Goal: Information Seeking & Learning: Learn about a topic

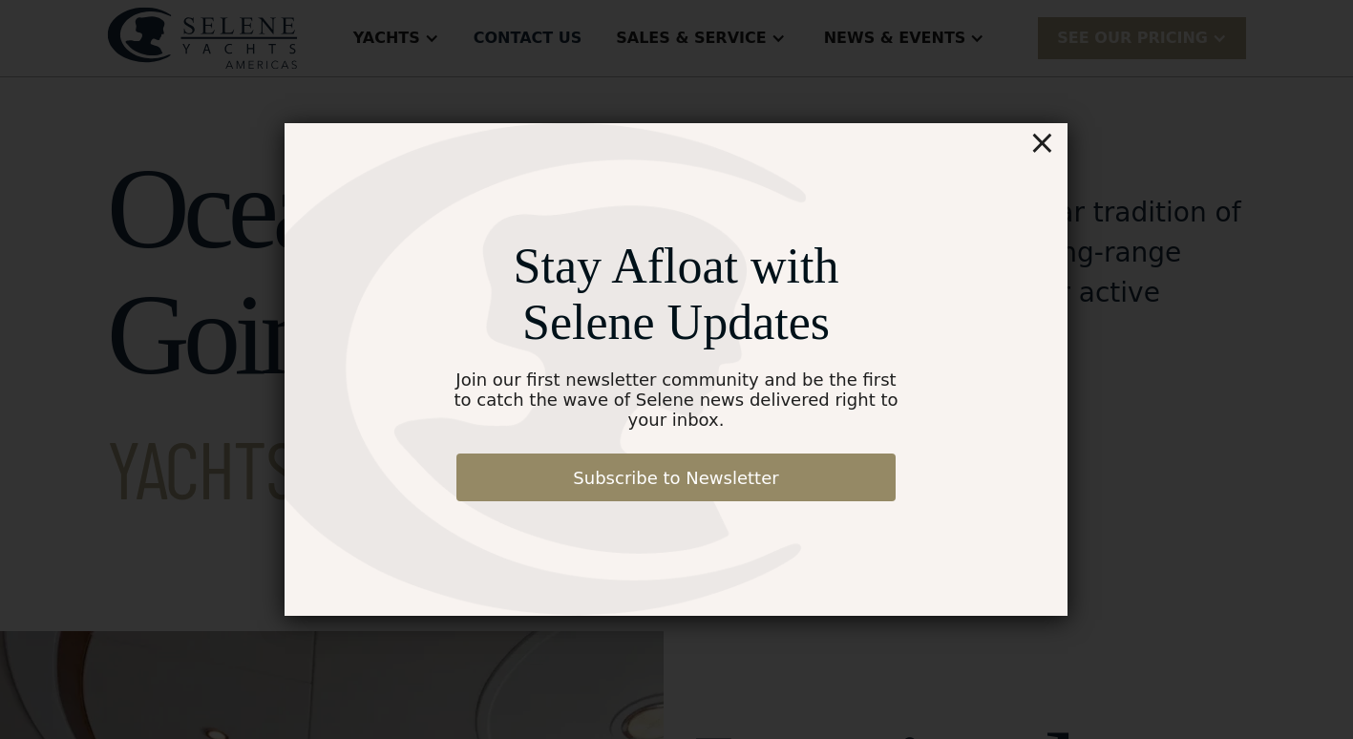
click at [1045, 153] on div "×" at bounding box center [1042, 142] width 28 height 38
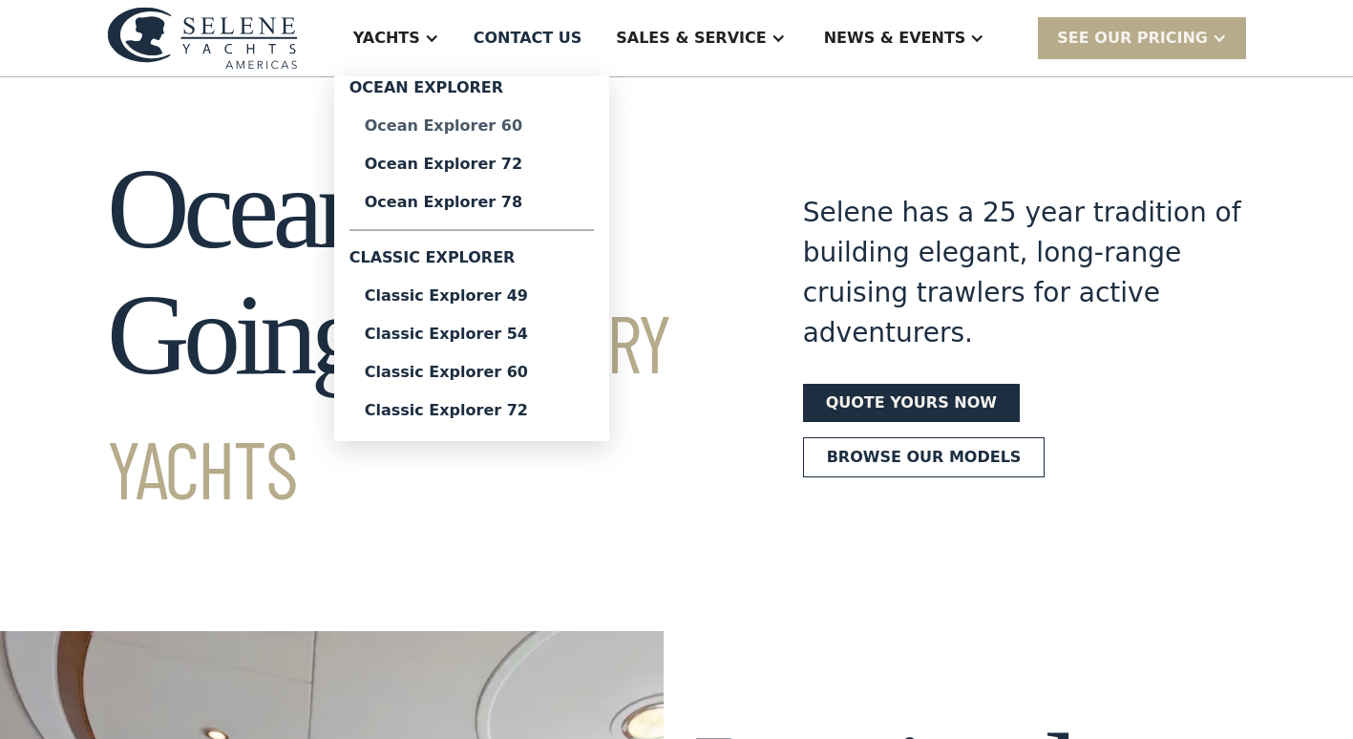
click at [527, 124] on div "Ocean Explorer 60" at bounding box center [472, 125] width 214 height 15
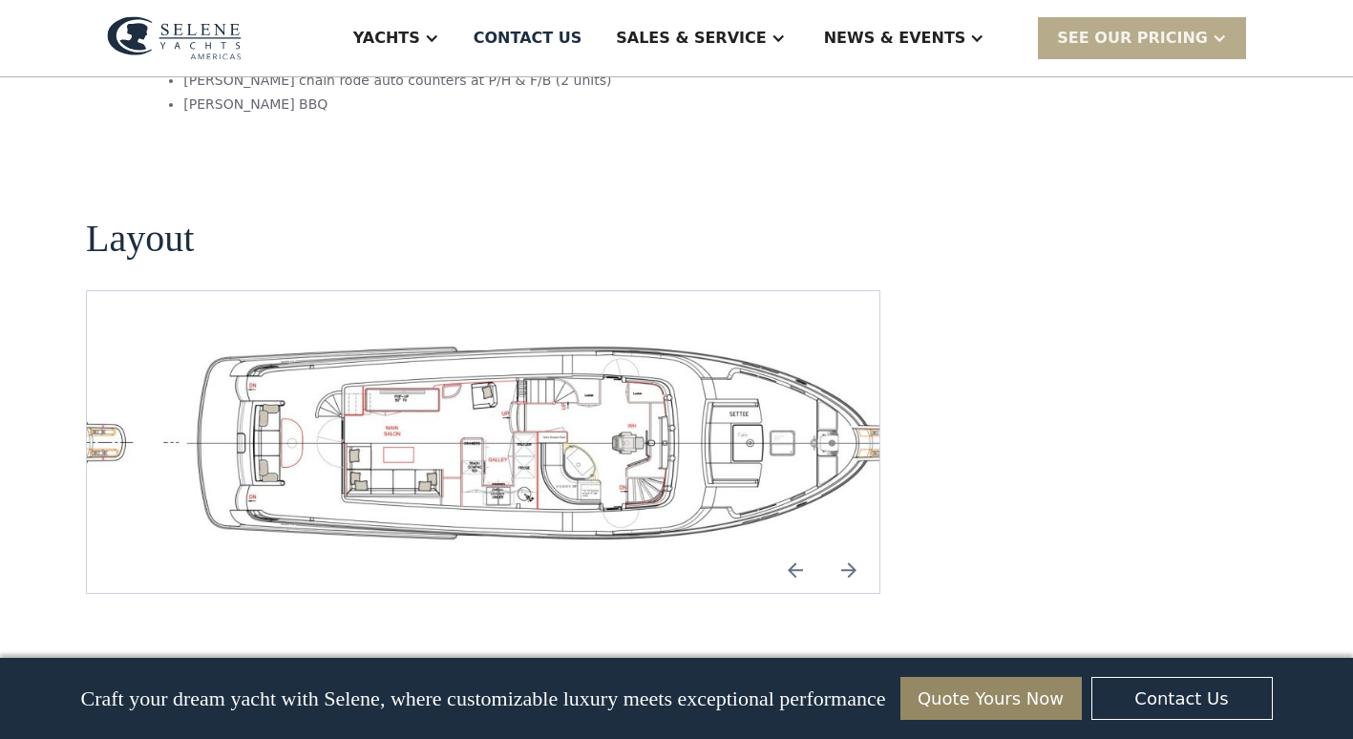
scroll to position [4106, 0]
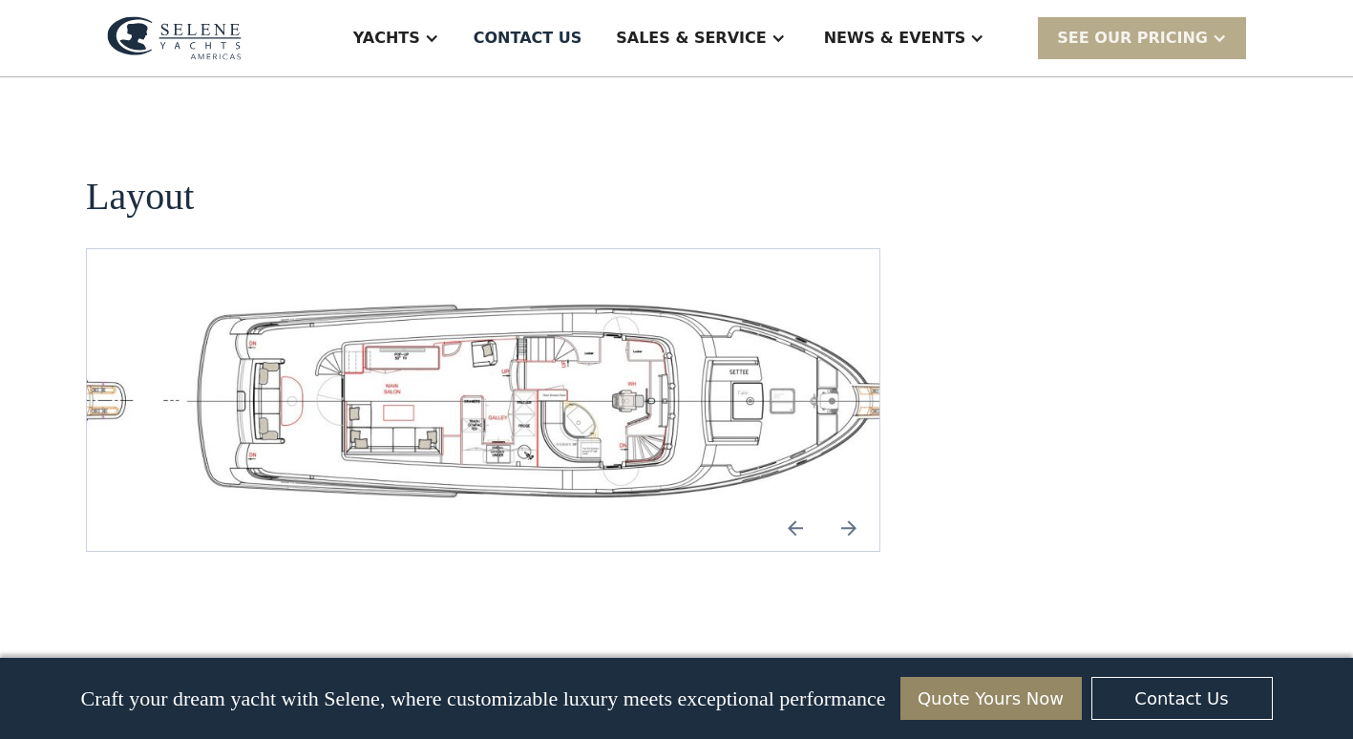
click at [736, 332] on img "open lightbox" at bounding box center [544, 400] width 762 height 210
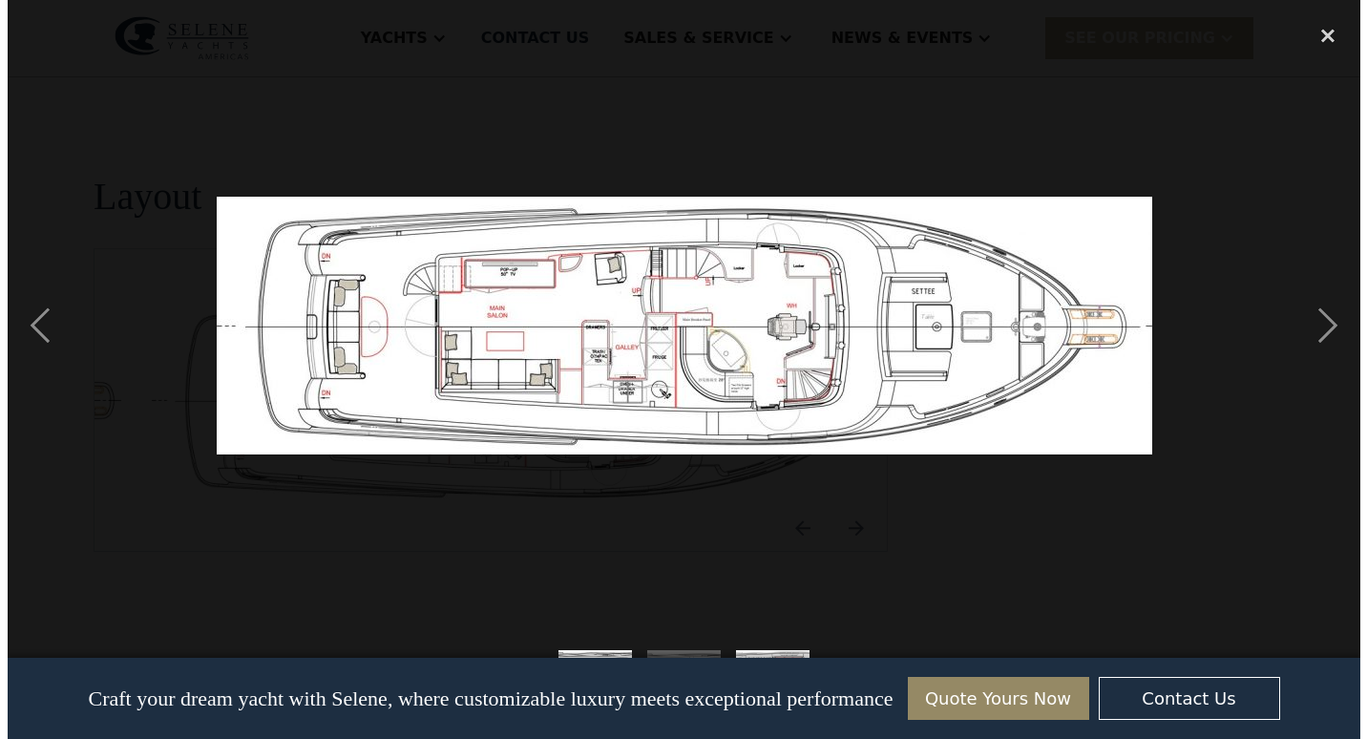
scroll to position [4031, 0]
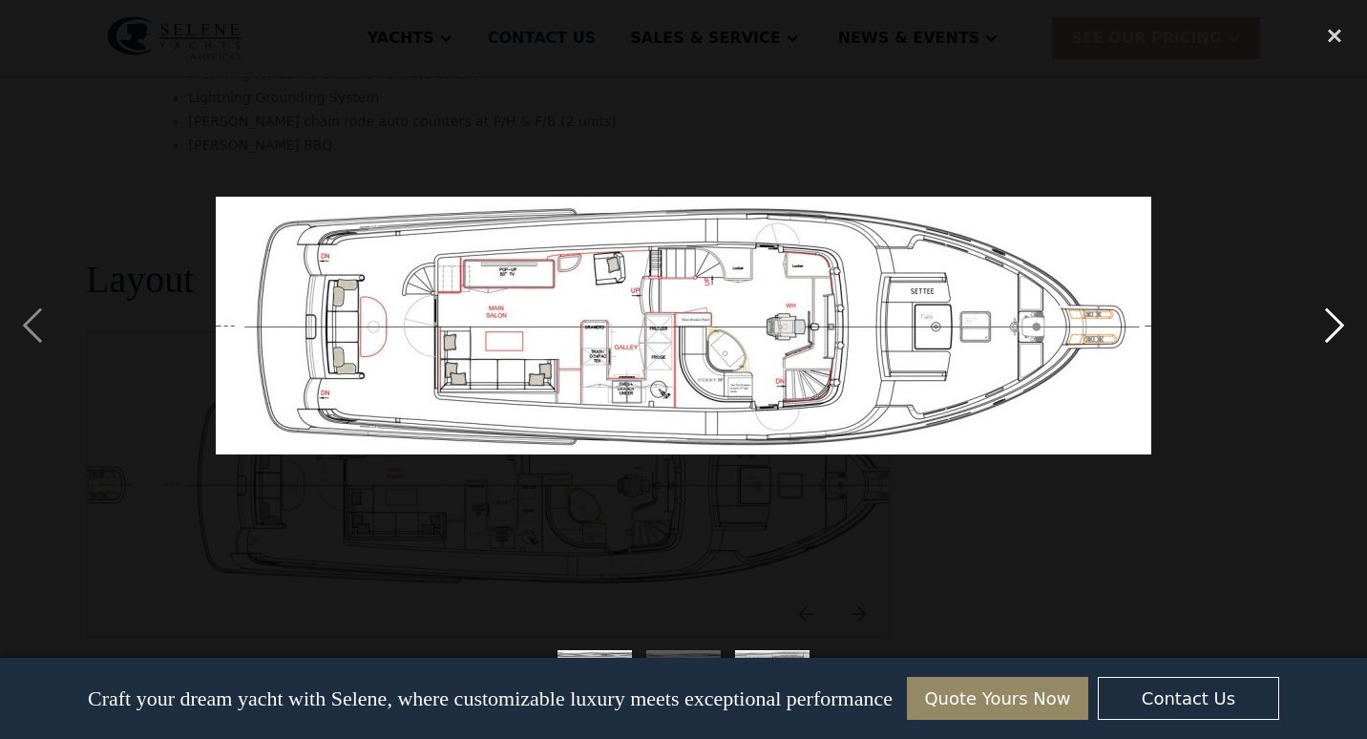
click at [1330, 314] on div "next image" at bounding box center [1334, 324] width 65 height 621
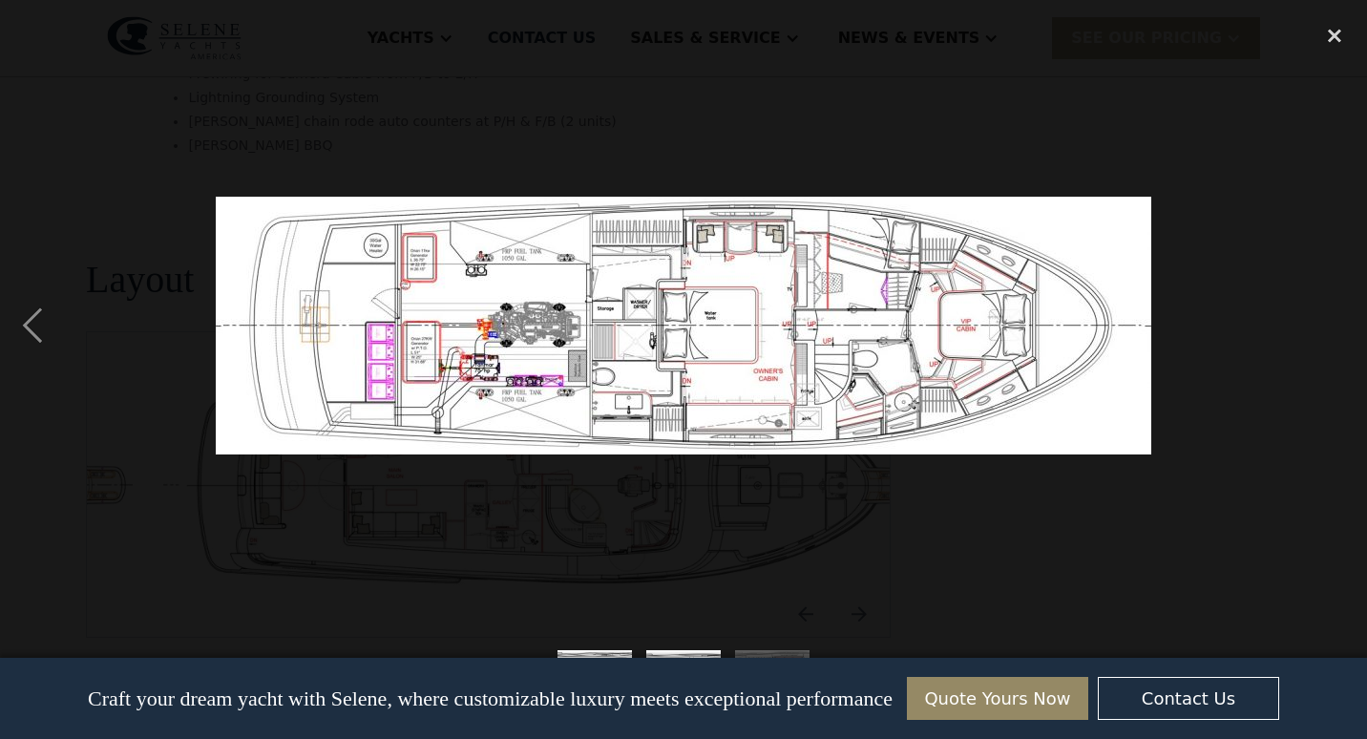
click at [1319, 306] on div "next image" at bounding box center [1334, 324] width 65 height 621
click at [1342, 313] on div "next image" at bounding box center [1334, 324] width 65 height 621
click at [21, 318] on div "previous image" at bounding box center [32, 324] width 65 height 621
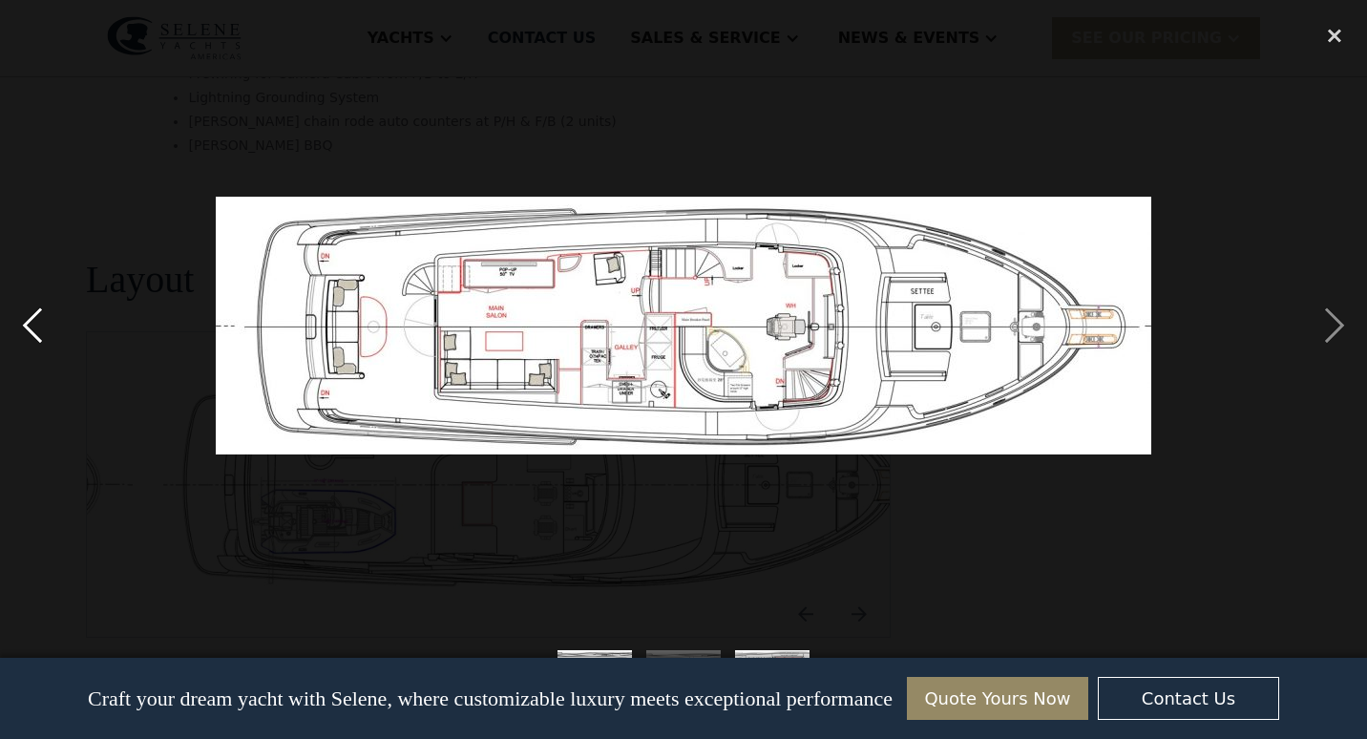
click at [23, 313] on div "previous image" at bounding box center [32, 324] width 65 height 621
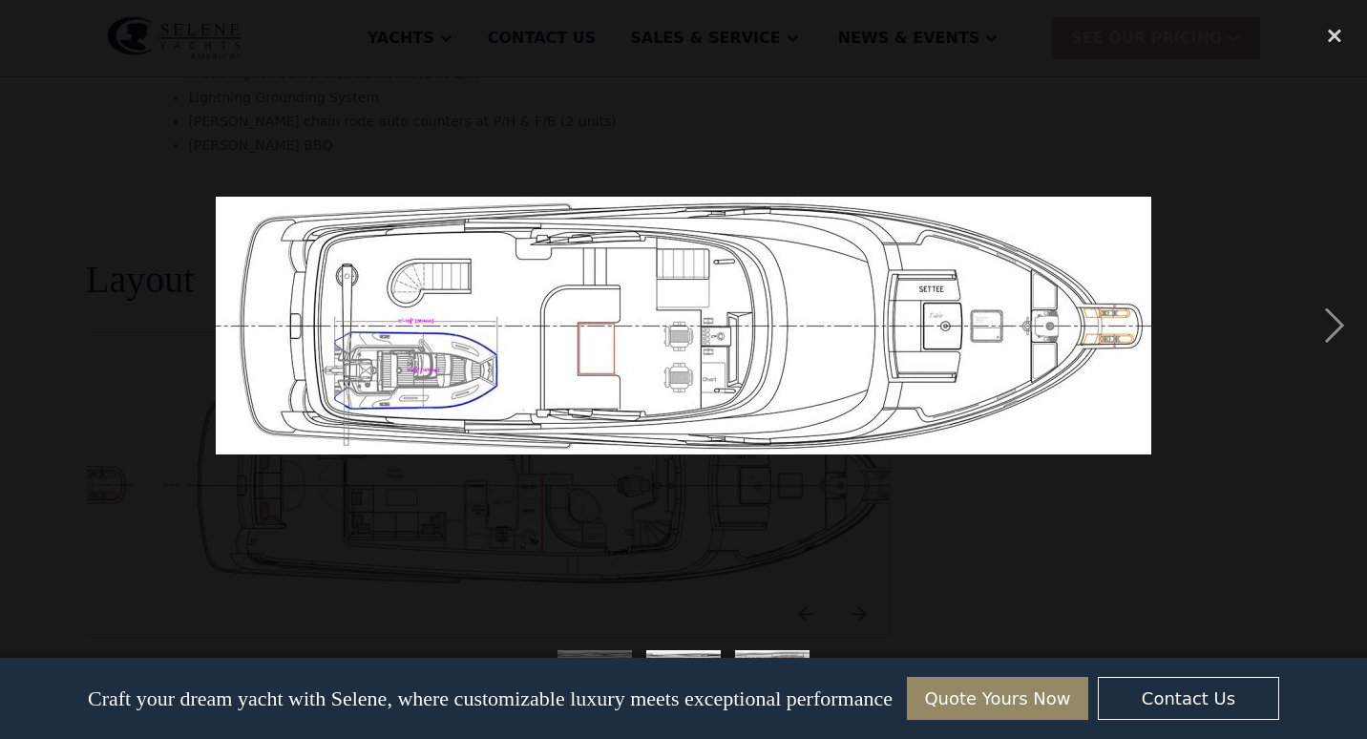
click at [25, 306] on div "previous image" at bounding box center [32, 324] width 65 height 621
click at [28, 305] on div "previous image" at bounding box center [32, 324] width 65 height 621
